Goal: Task Accomplishment & Management: Manage account settings

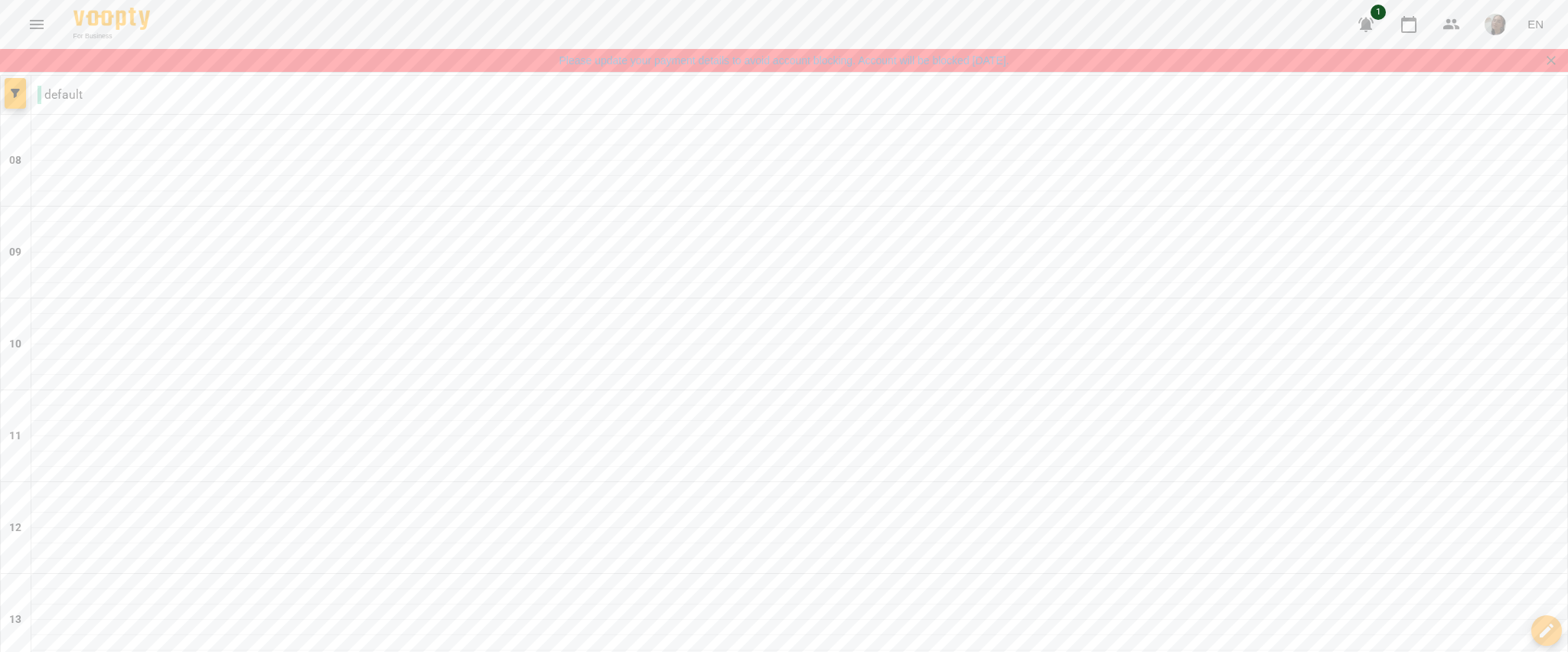
scroll to position [1035, 0]
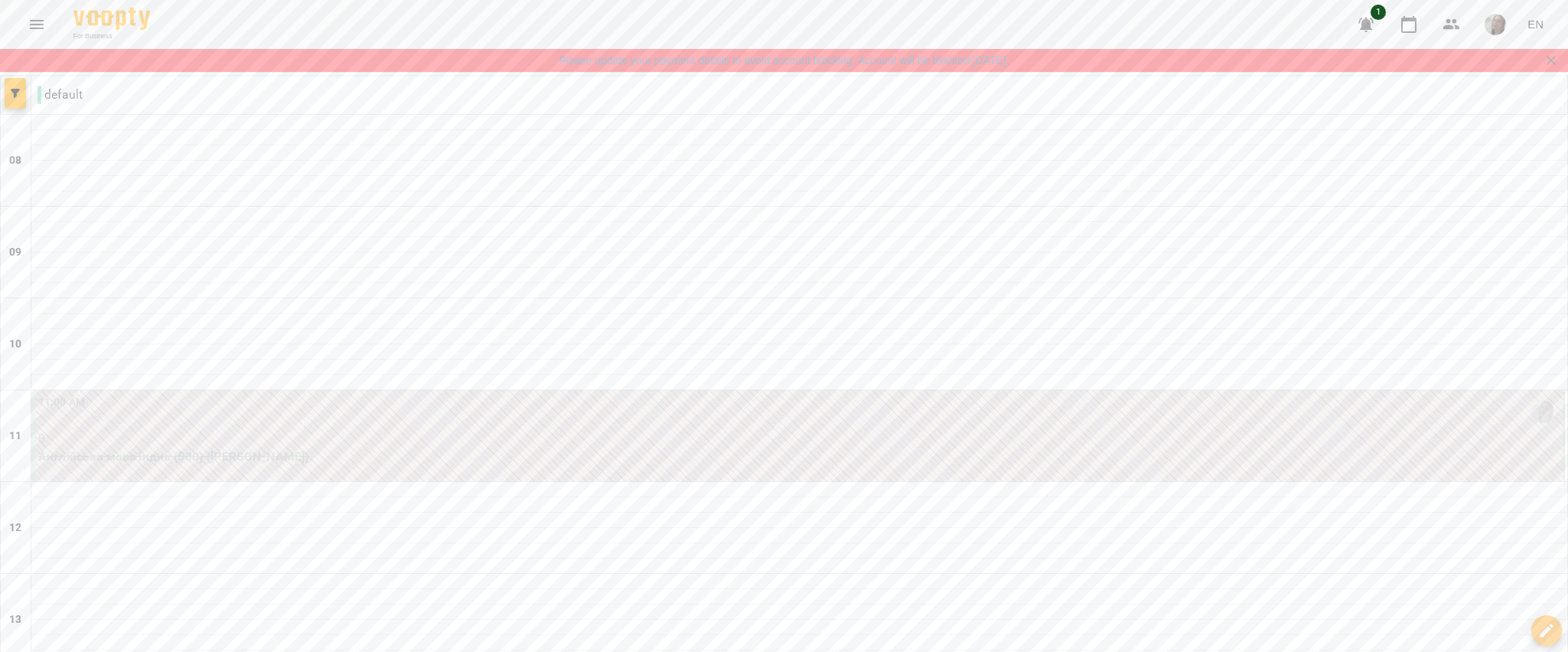
type input "**********"
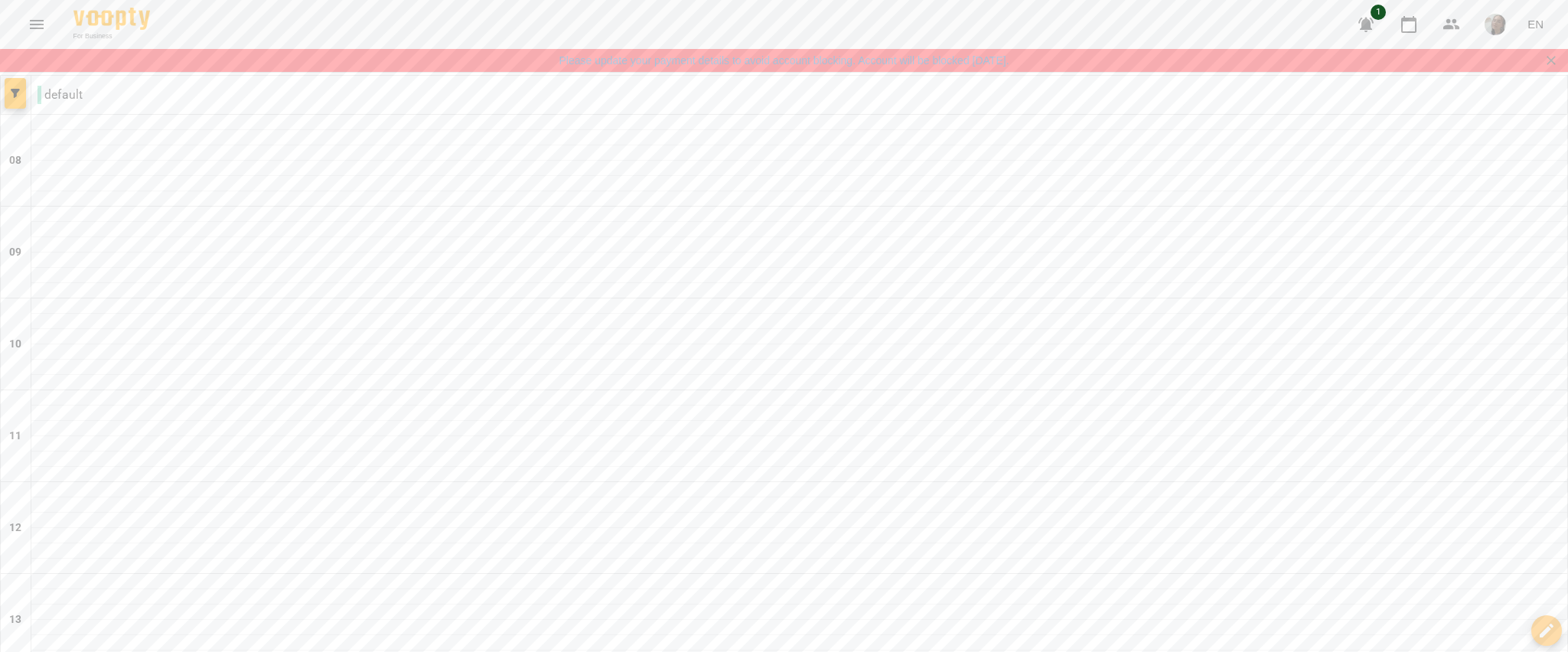
scroll to position [892, 0]
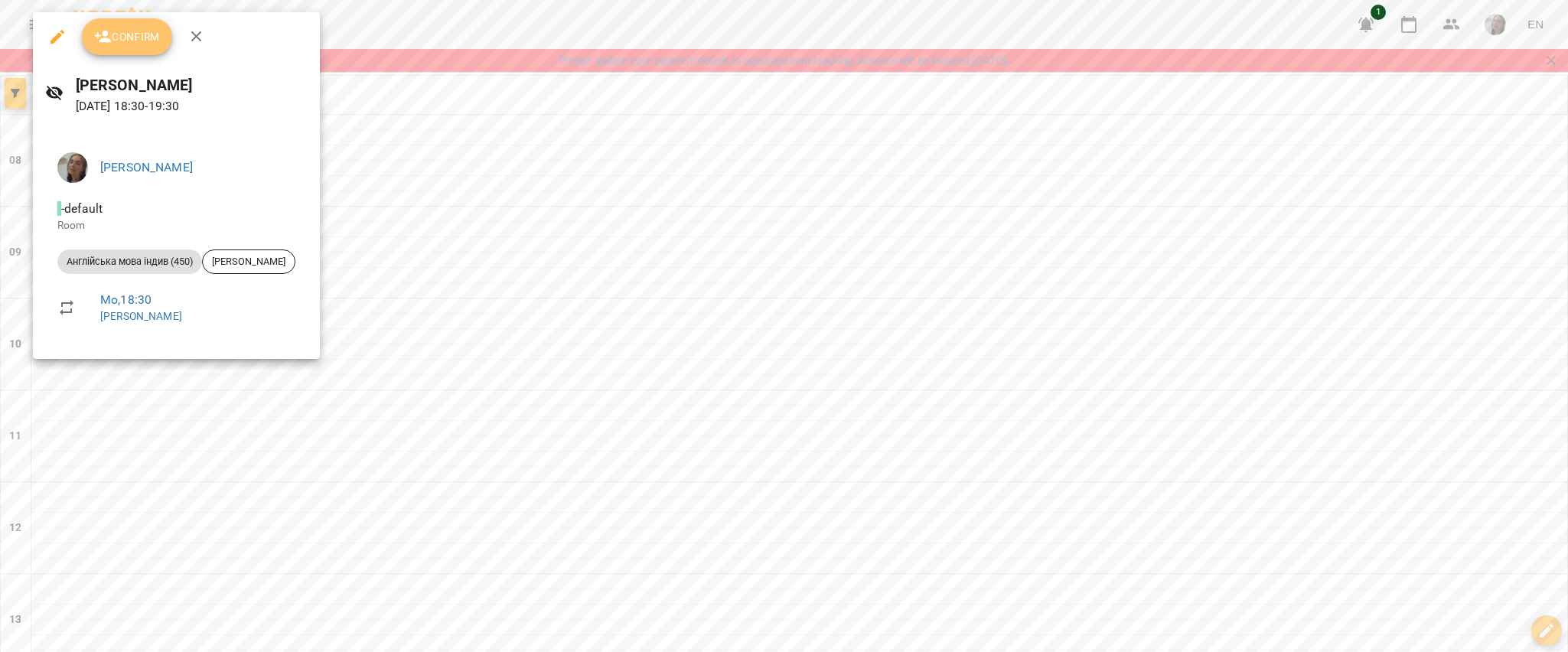
click at [155, 33] on span "Confirm" at bounding box center [127, 36] width 66 height 18
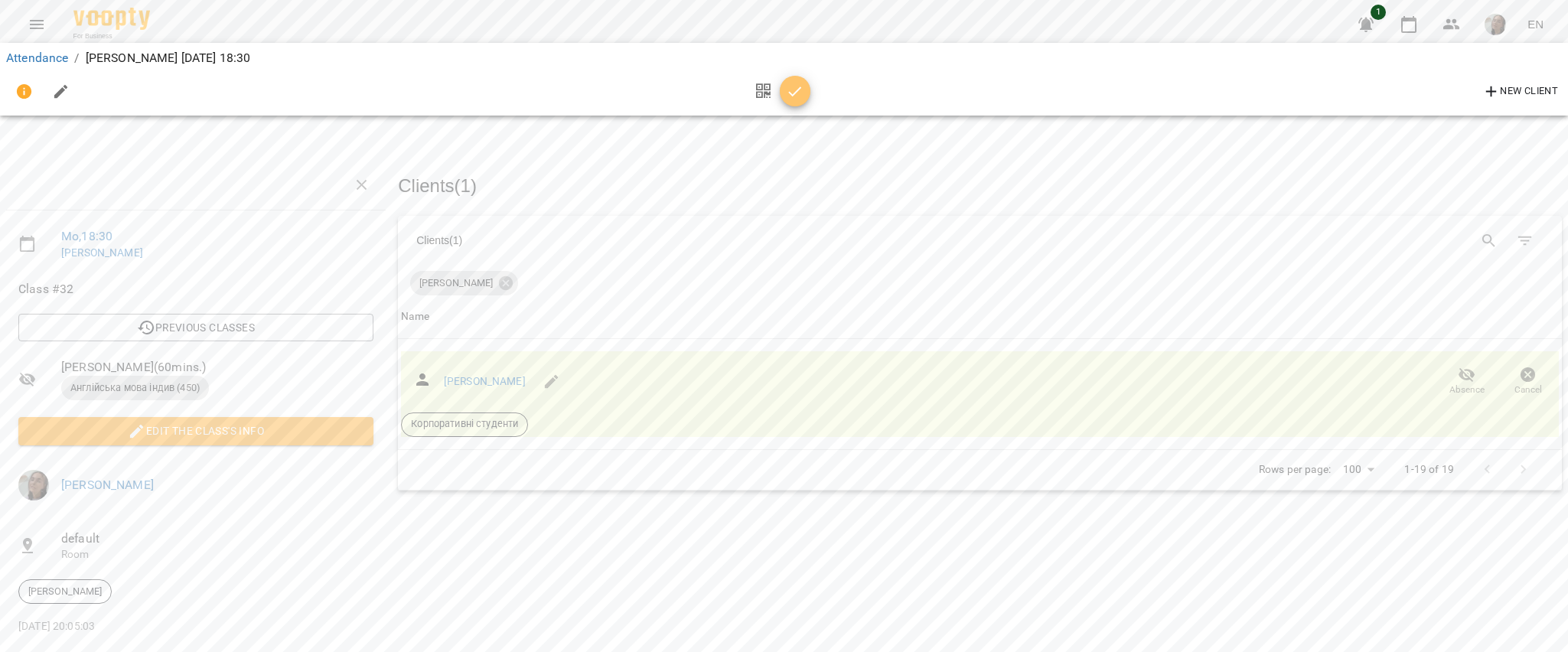
click at [802, 97] on icon "button" at bounding box center [795, 91] width 18 height 18
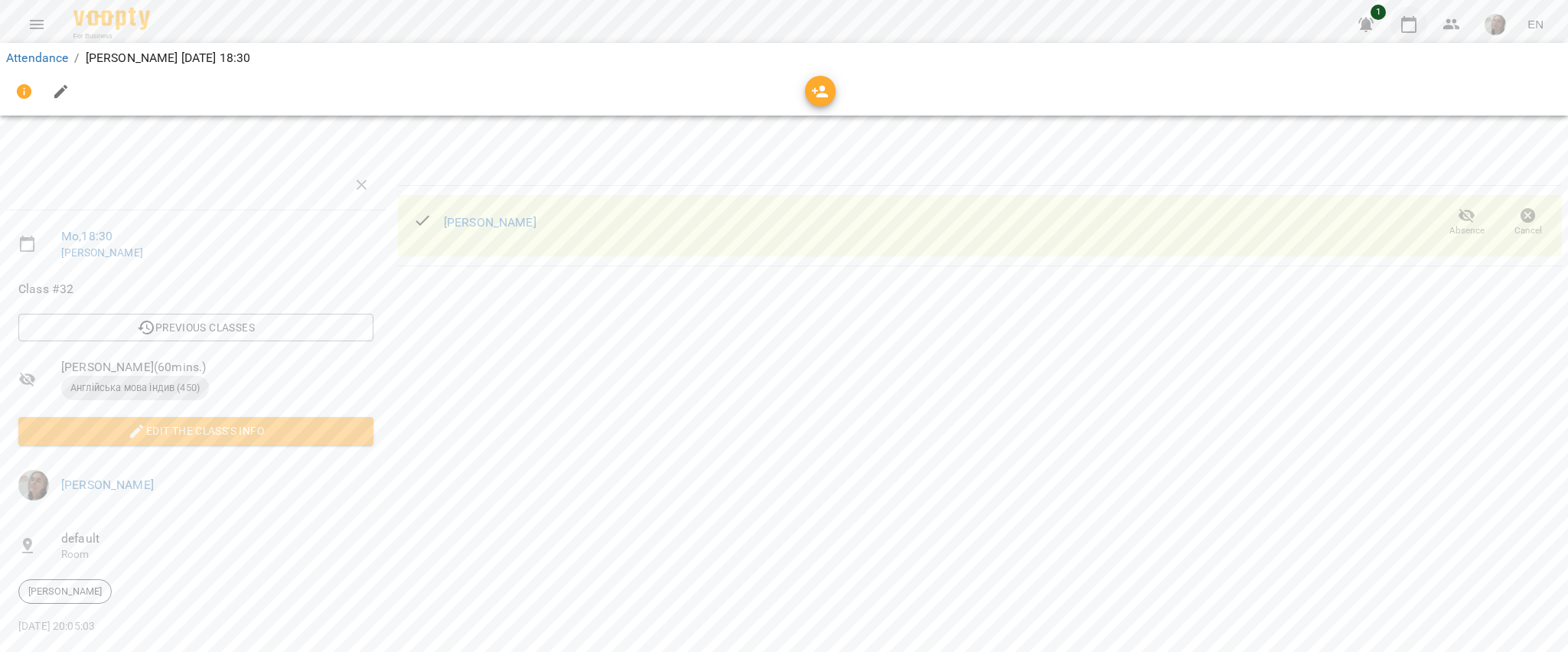
click at [1410, 26] on icon "button" at bounding box center [1409, 25] width 18 height 18
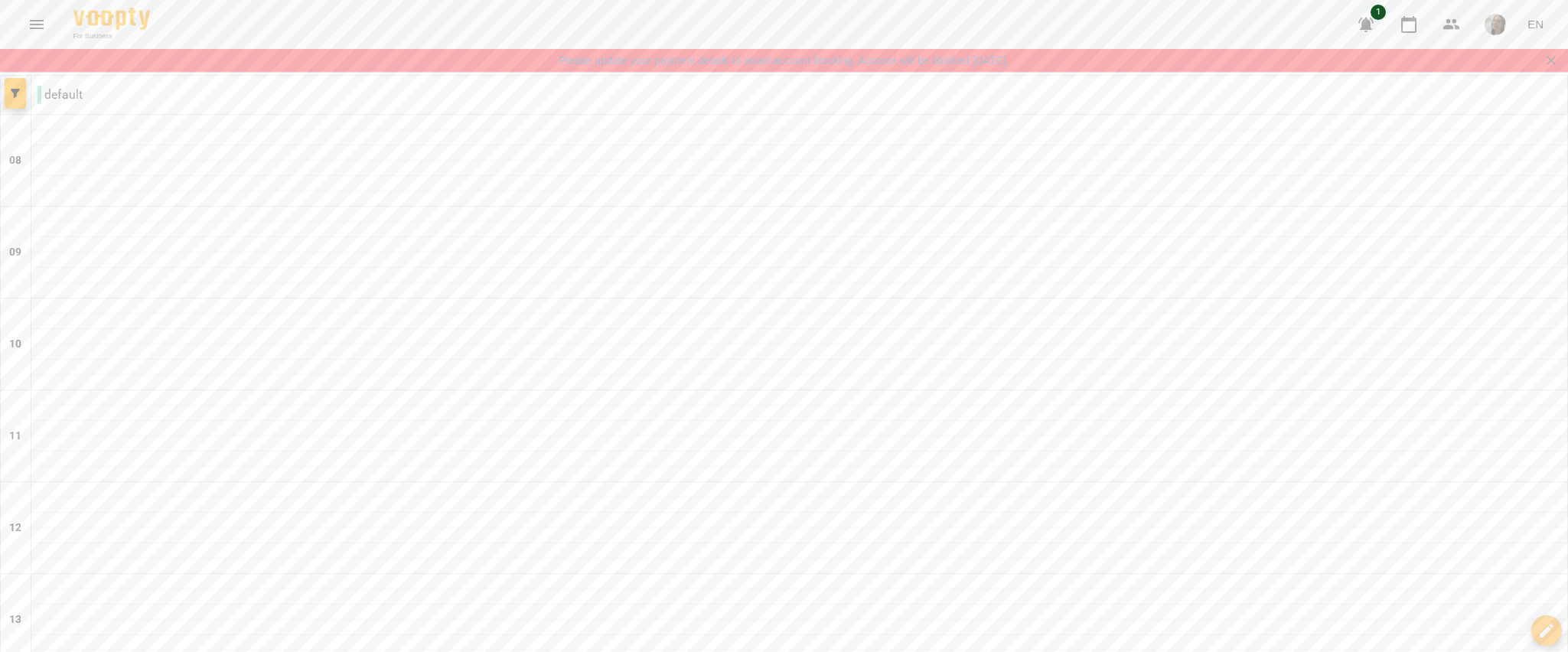
scroll to position [277, 0]
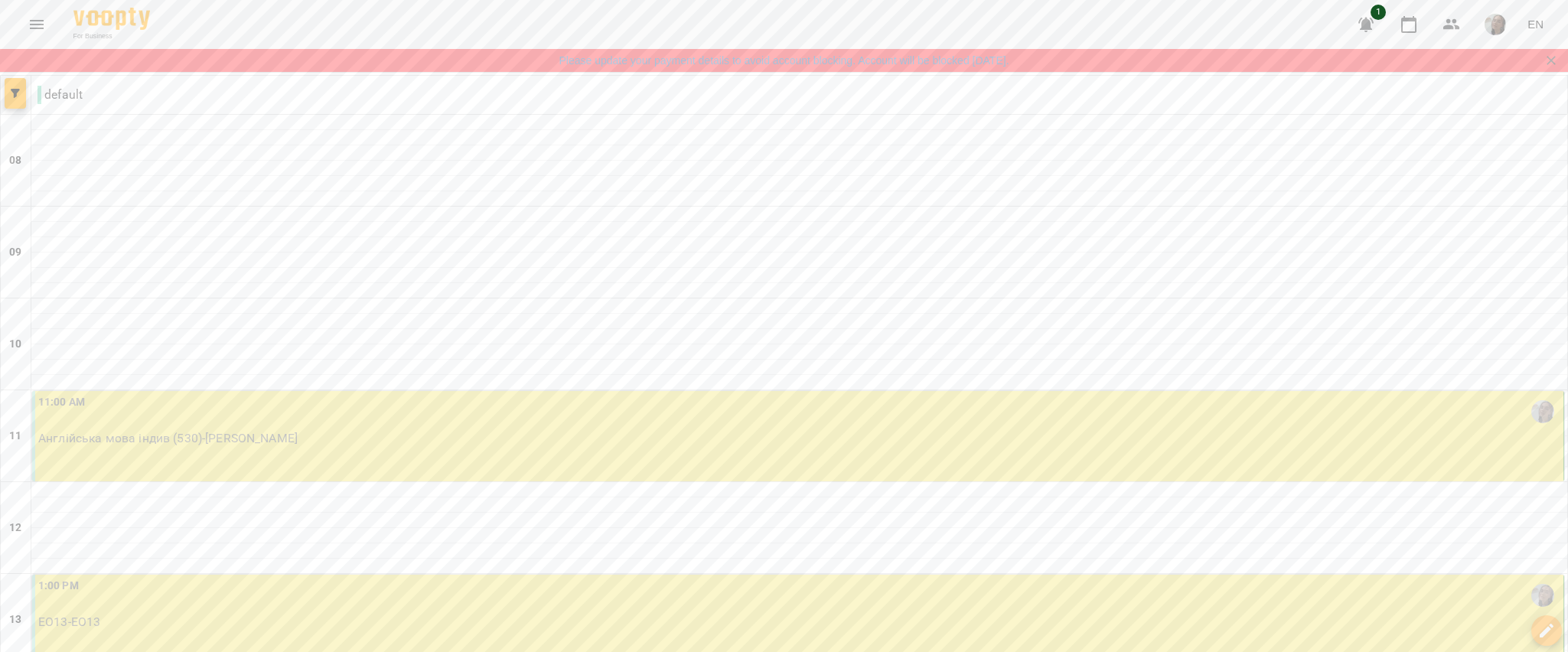
click at [400, 448] on p "Англійська мова індив (530) - [PERSON_NAME]" at bounding box center [799, 438] width 1522 height 18
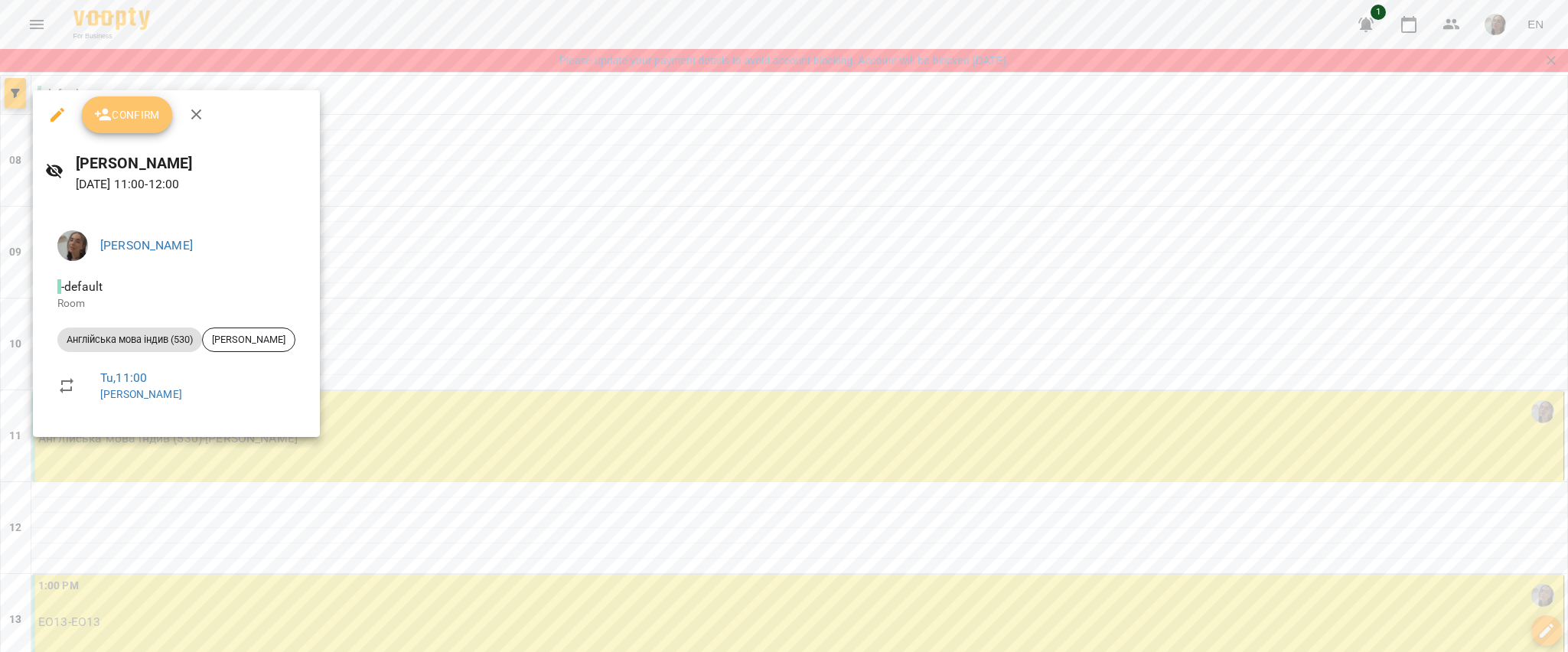
click at [152, 115] on span "Confirm" at bounding box center [127, 114] width 66 height 18
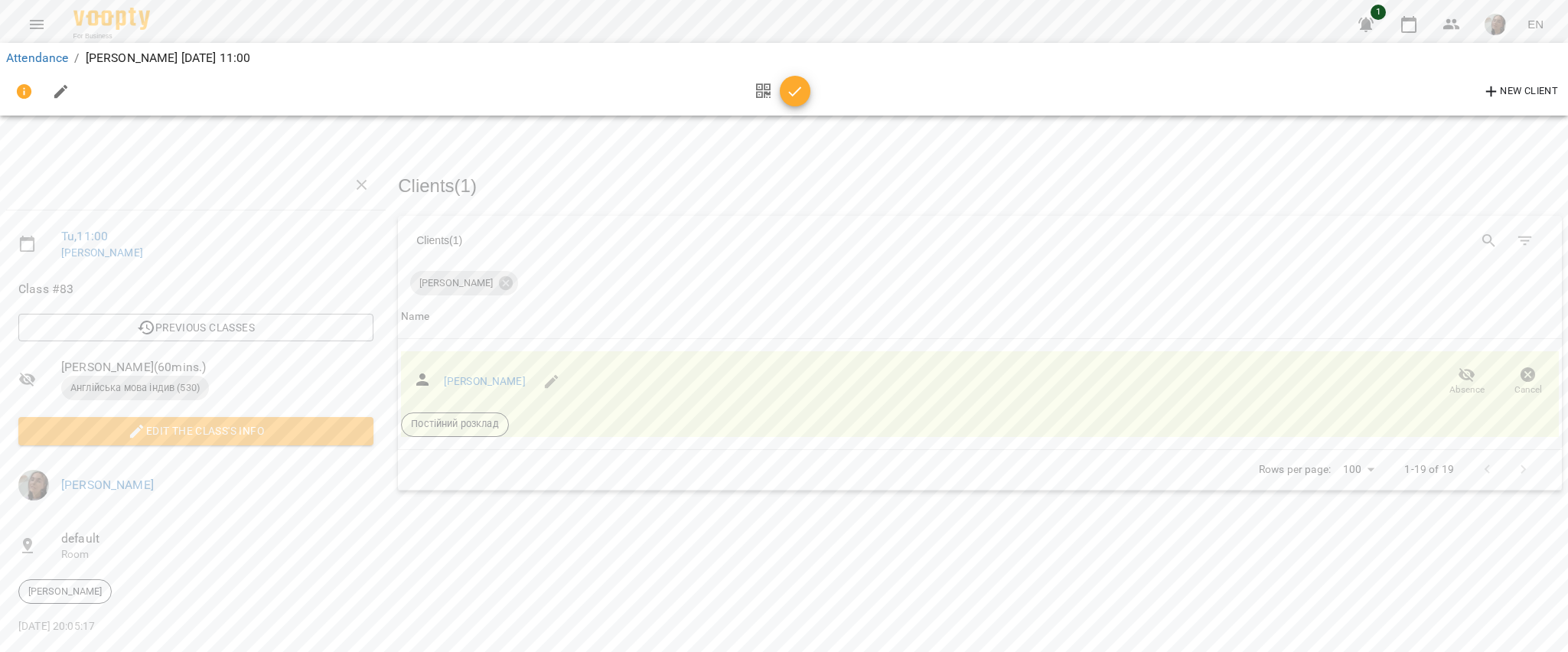
click at [805, 95] on span "button" at bounding box center [795, 91] width 30 height 18
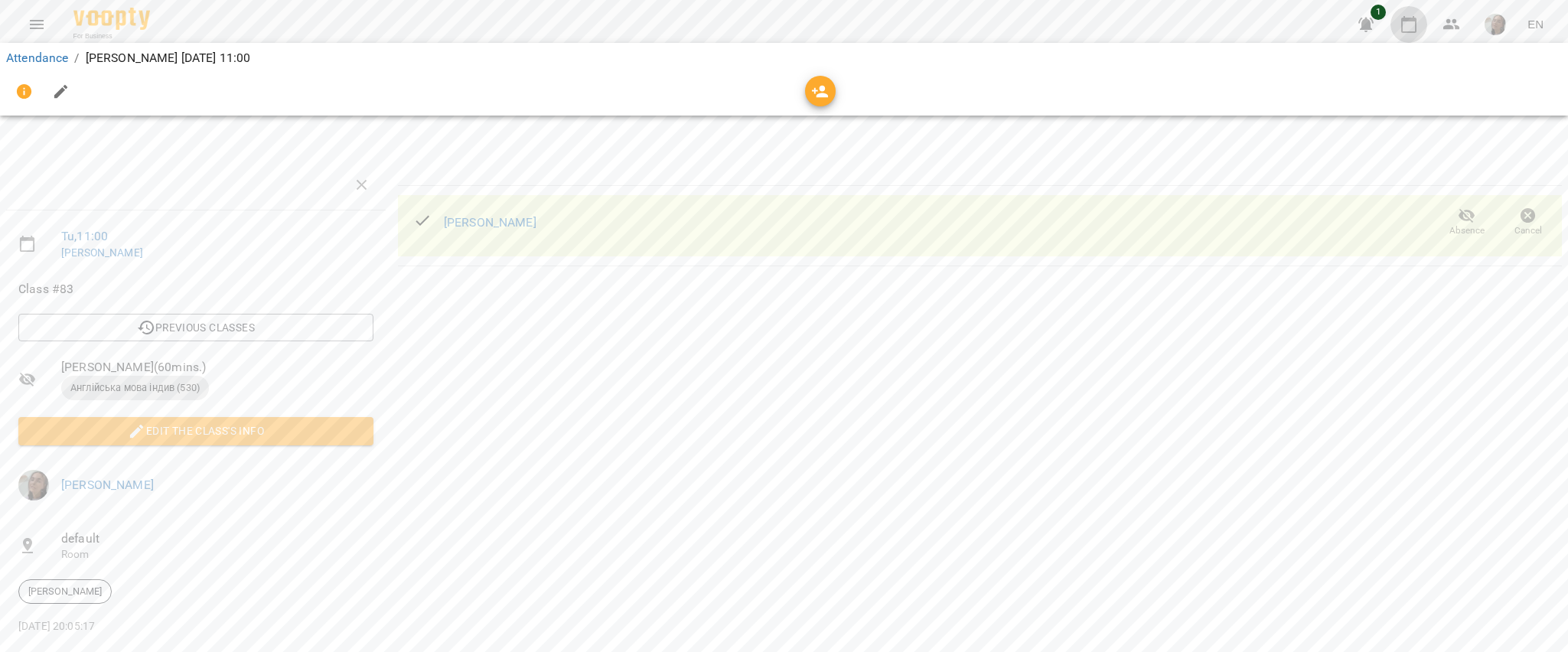
click at [1410, 30] on icon "button" at bounding box center [1409, 25] width 18 height 18
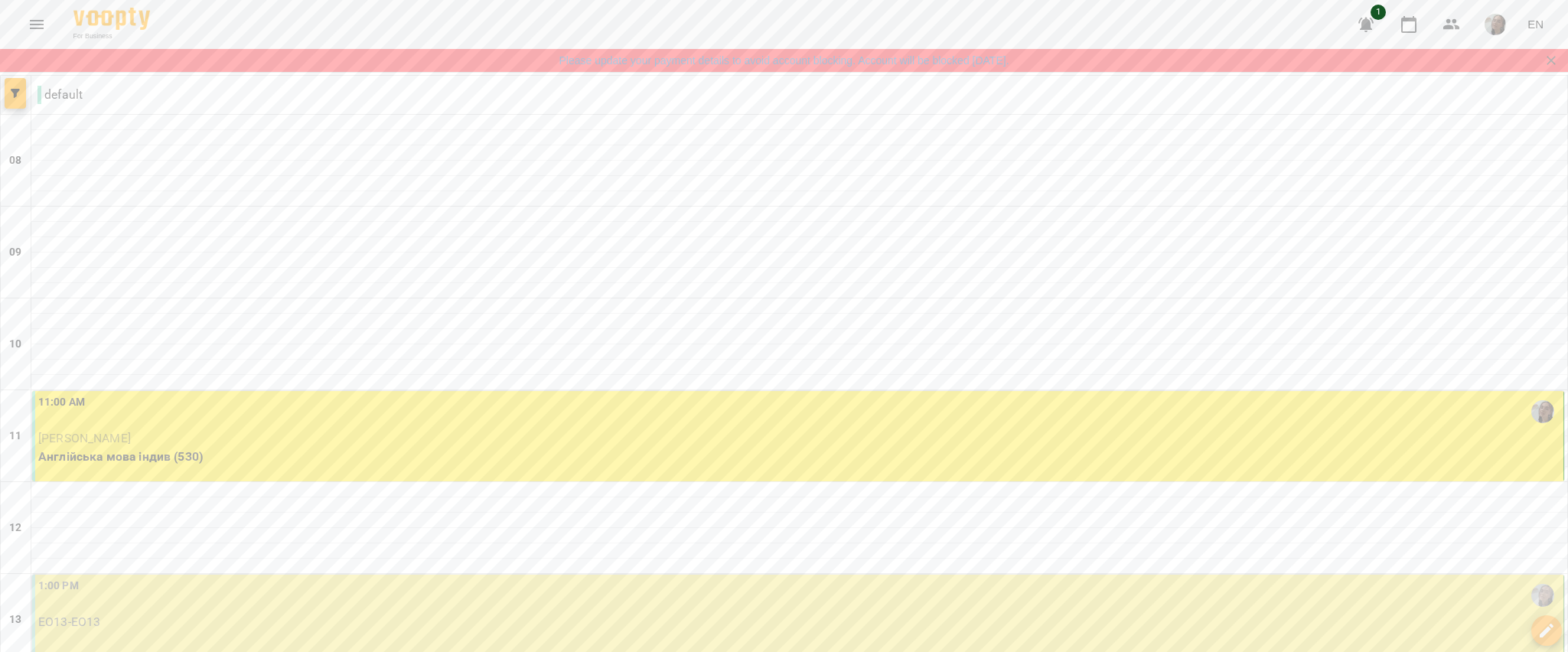
scroll to position [389, 0]
click at [1420, 575] on div "1:00 PM ЕО13 - ЕО13" at bounding box center [798, 627] width 1532 height 105
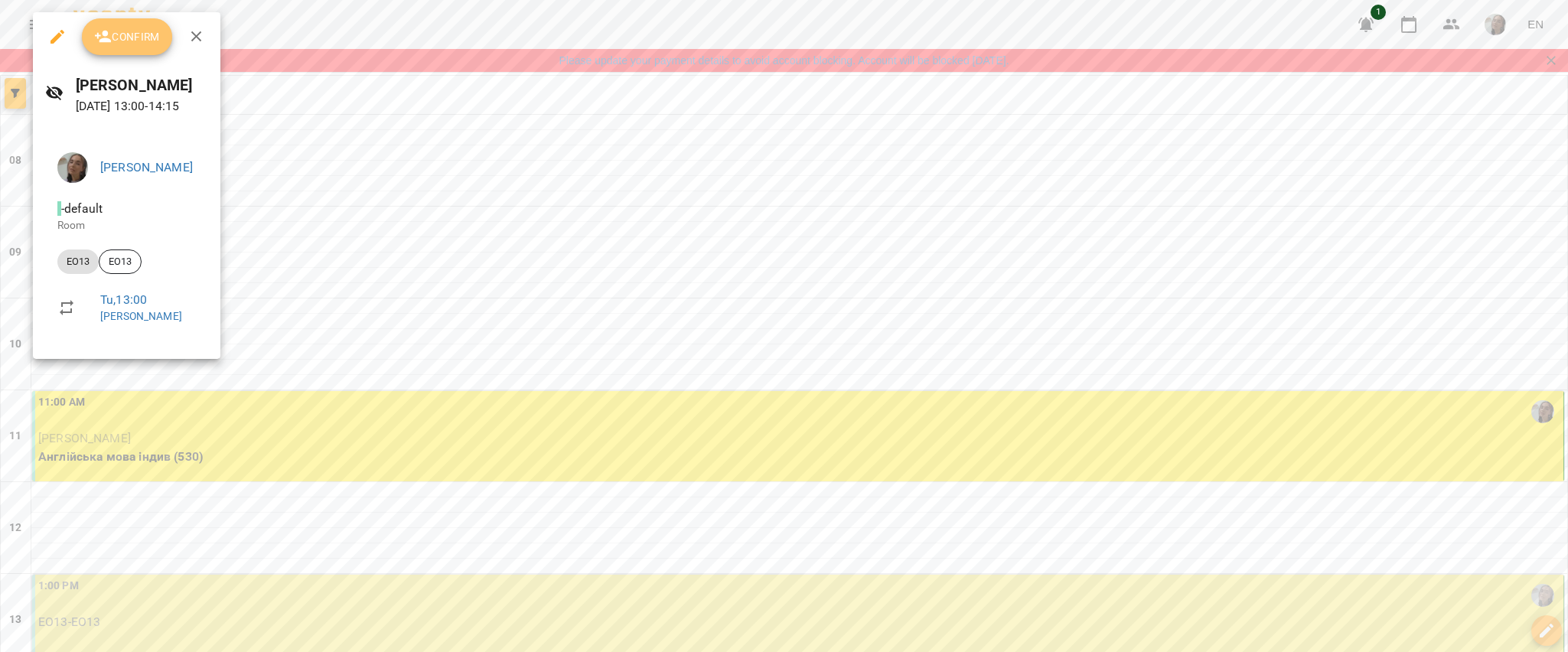
click at [110, 23] on button "Confirm" at bounding box center [127, 36] width 91 height 37
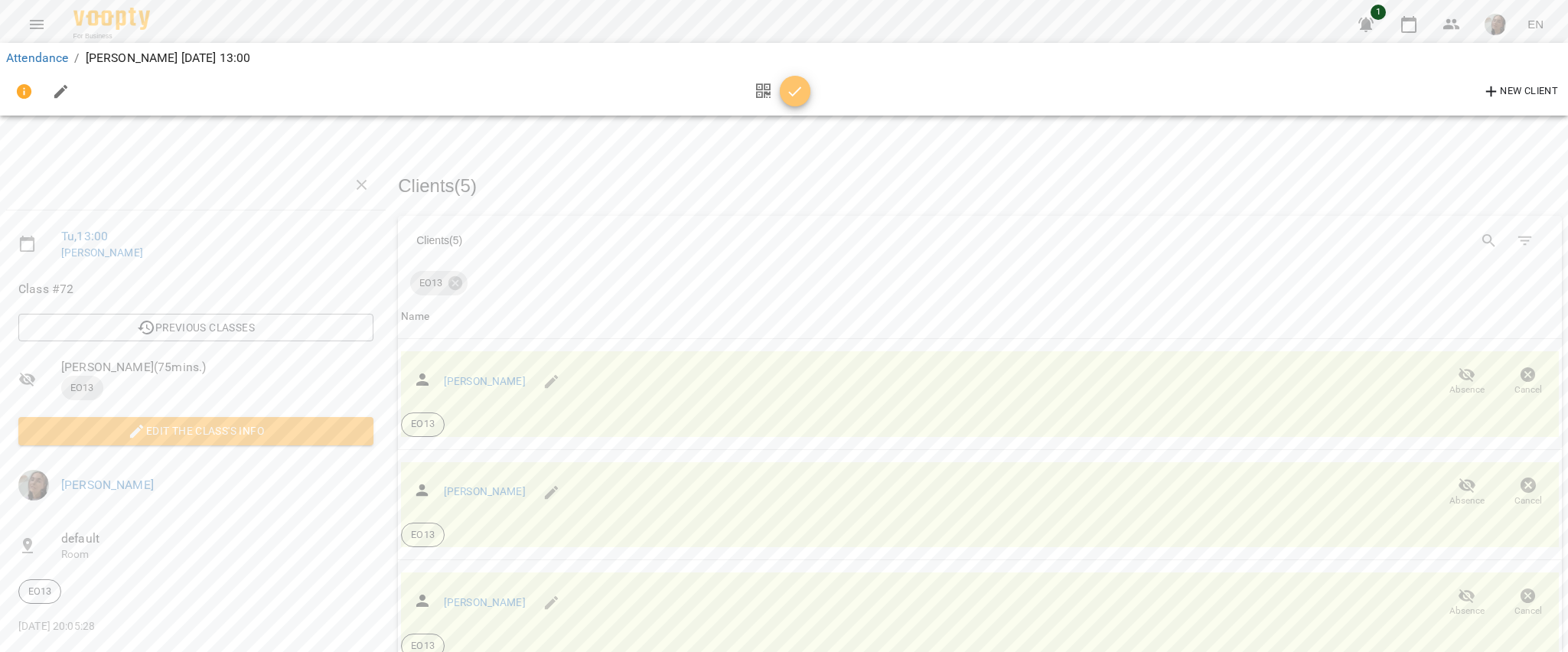
click at [791, 96] on icon "button" at bounding box center [795, 91] width 18 height 18
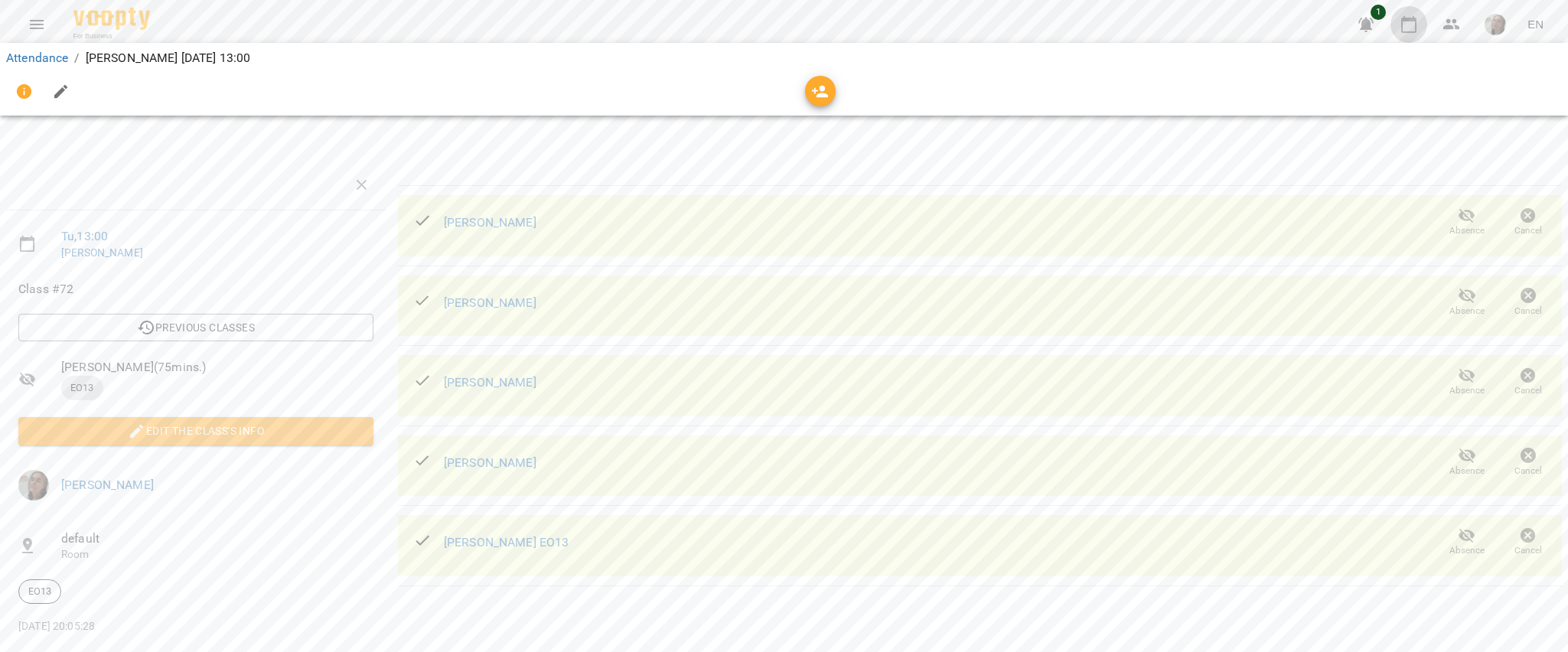
click at [1417, 18] on icon "button" at bounding box center [1409, 25] width 18 height 18
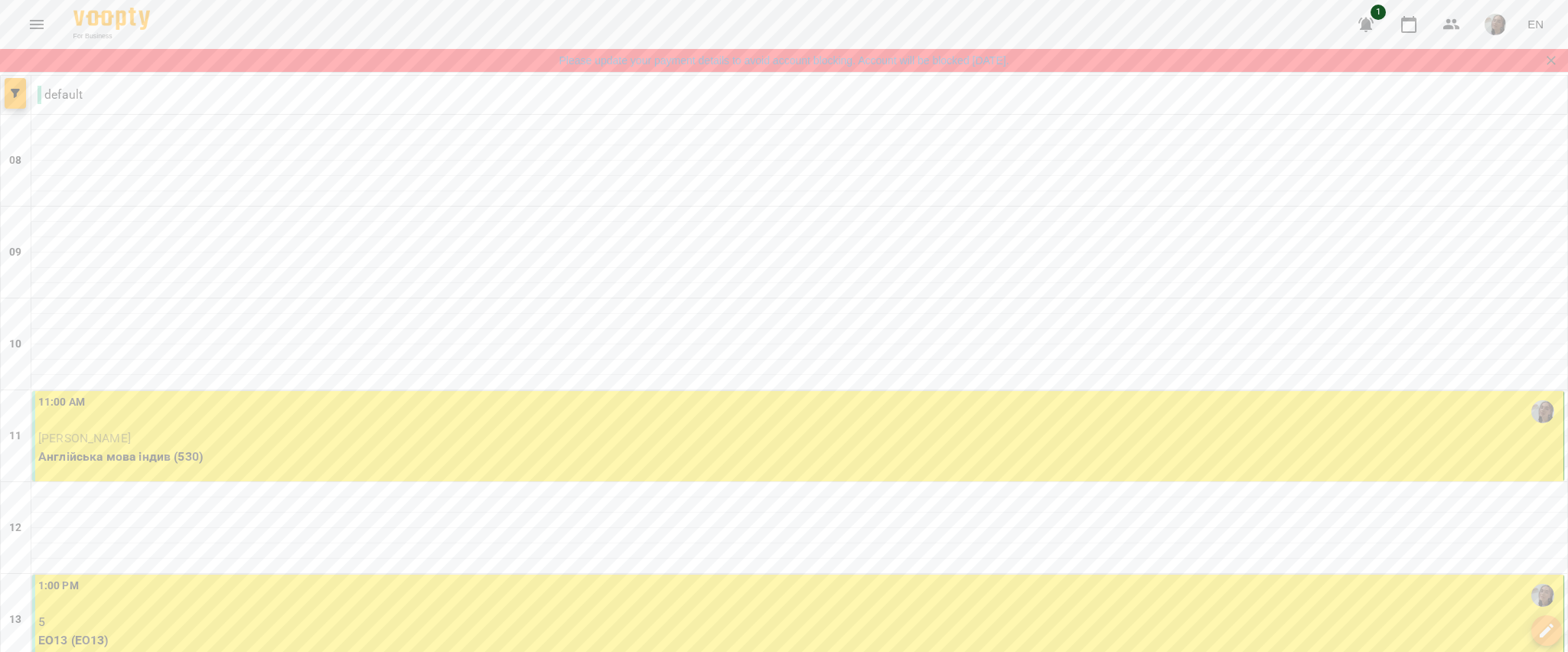
scroll to position [1035, 0]
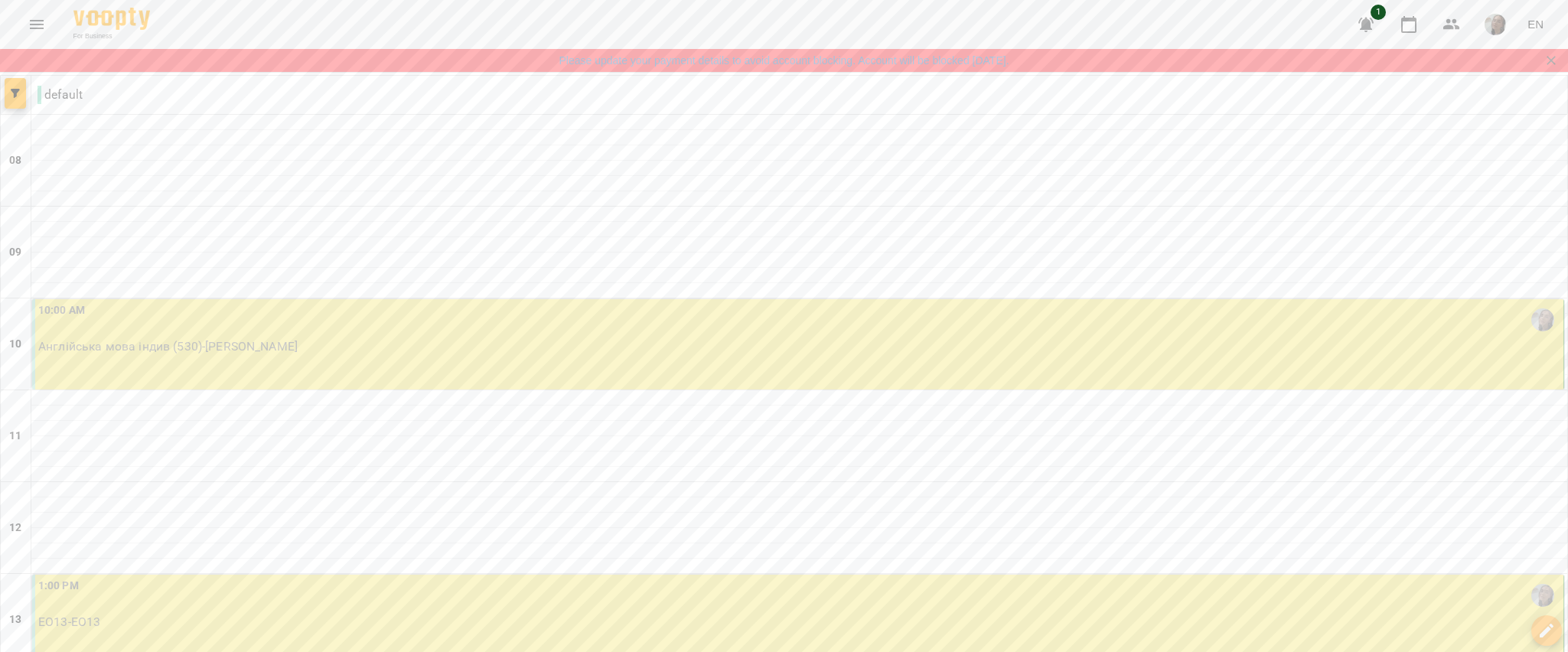
scroll to position [222, 0]
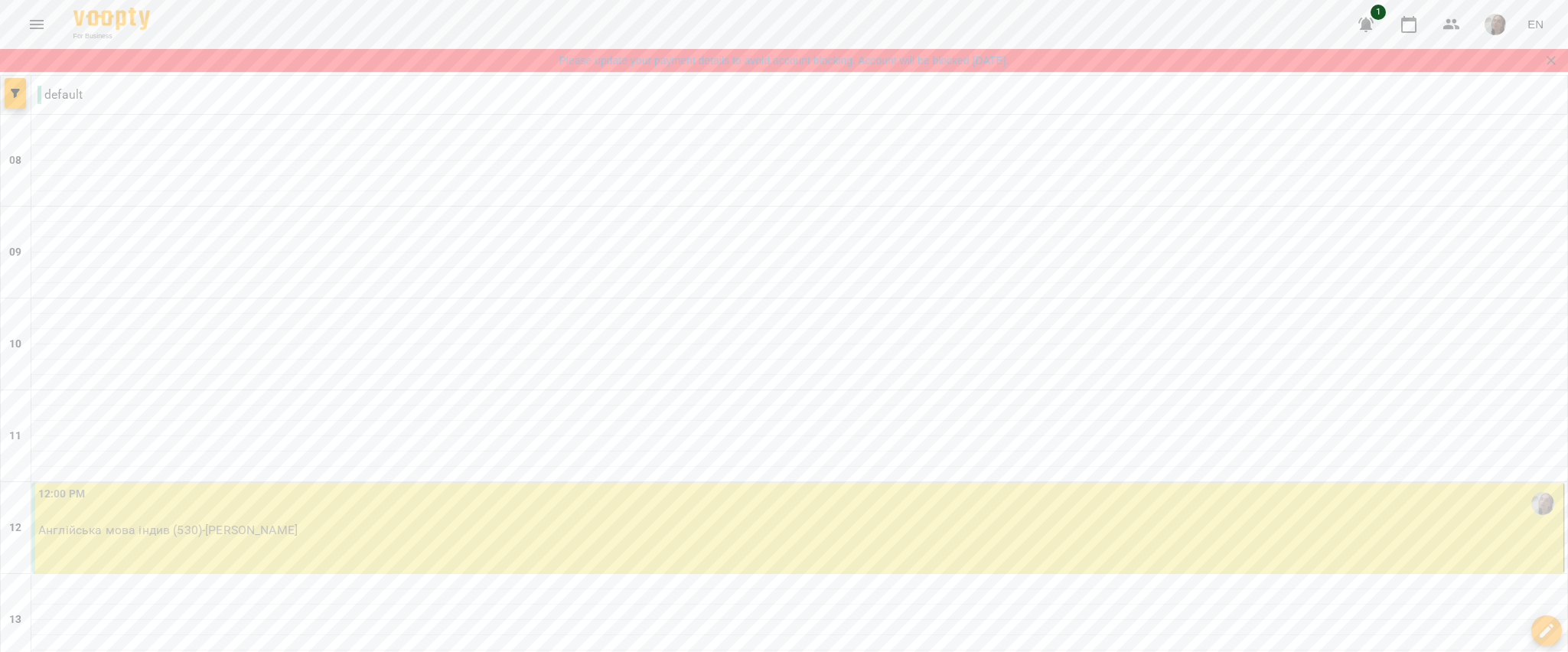
scroll to position [919, 0]
